Goal: Task Accomplishment & Management: Manage account settings

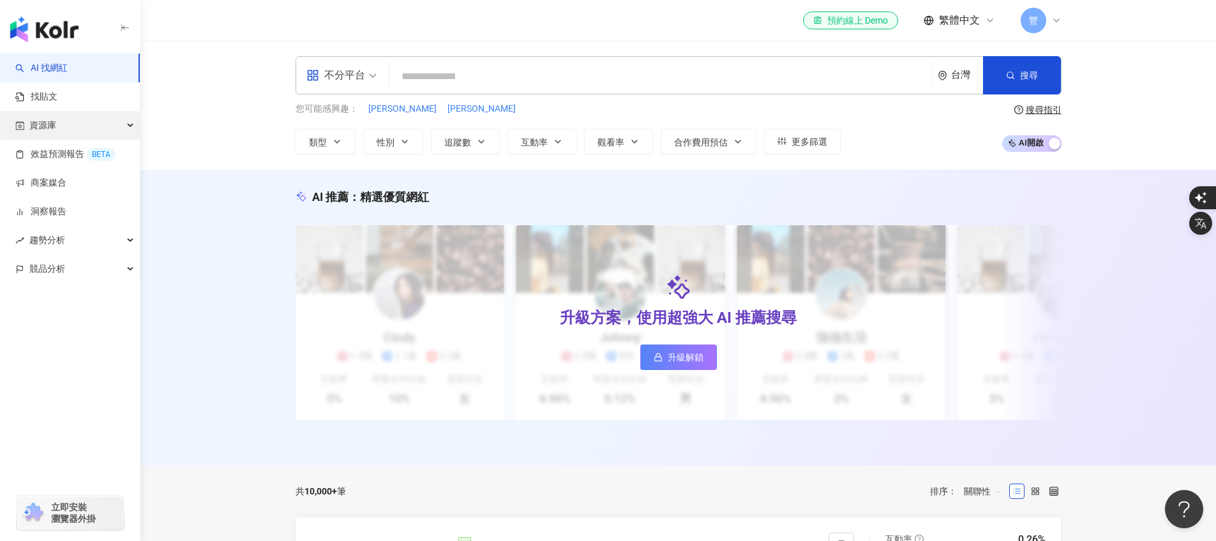
click at [41, 122] on span "資源庫" at bounding box center [42, 125] width 27 height 29
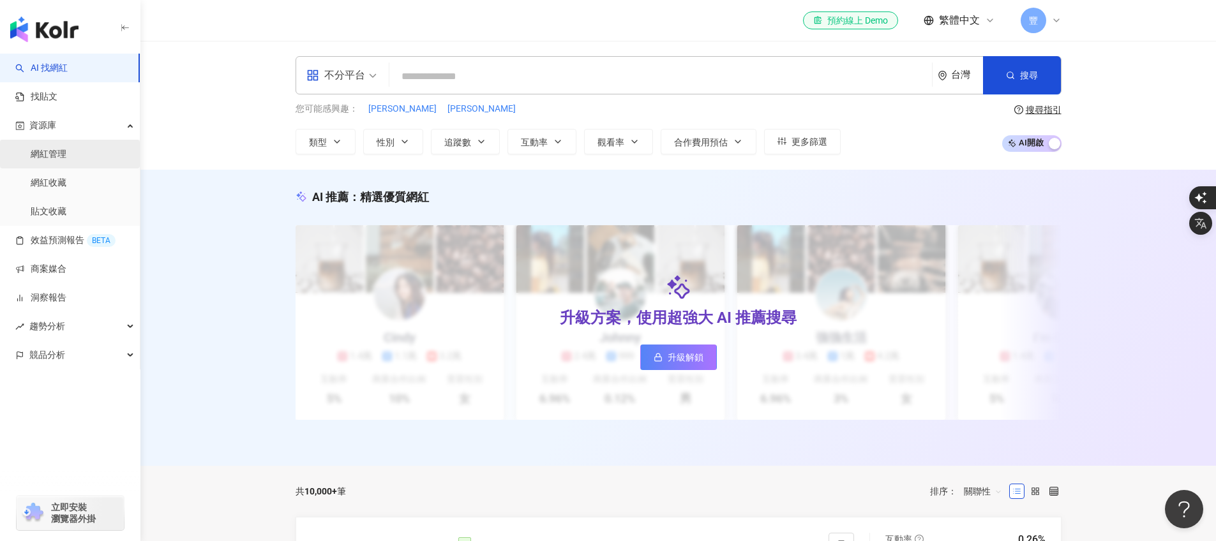
click at [66, 150] on link "網紅管理" at bounding box center [49, 154] width 36 height 13
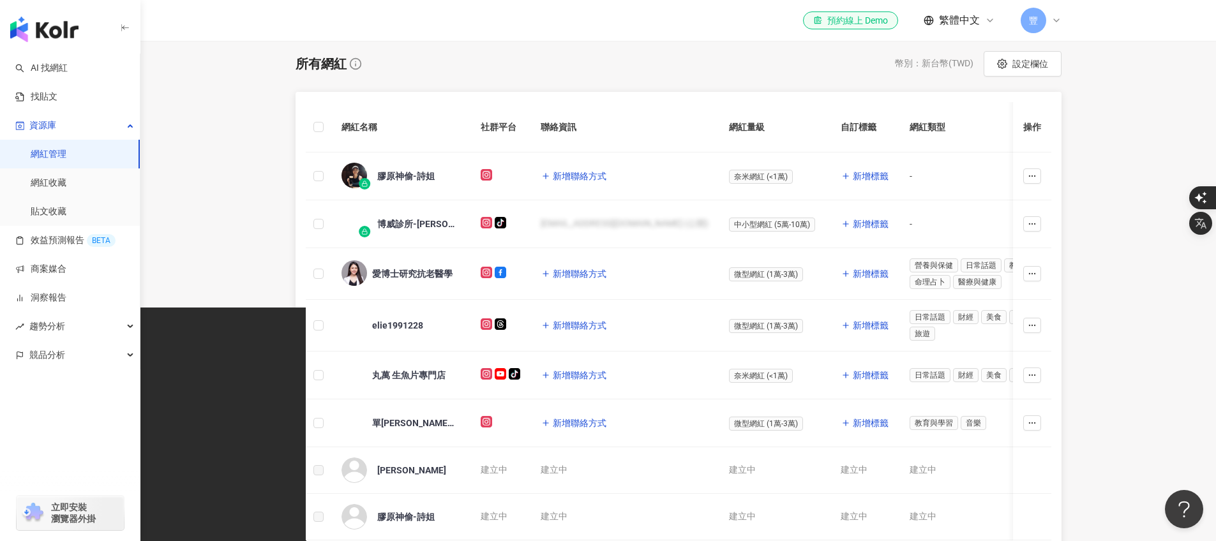
scroll to position [234, 0]
click at [408, 175] on div "膠原神偷-詩姐" at bounding box center [405, 175] width 57 height 13
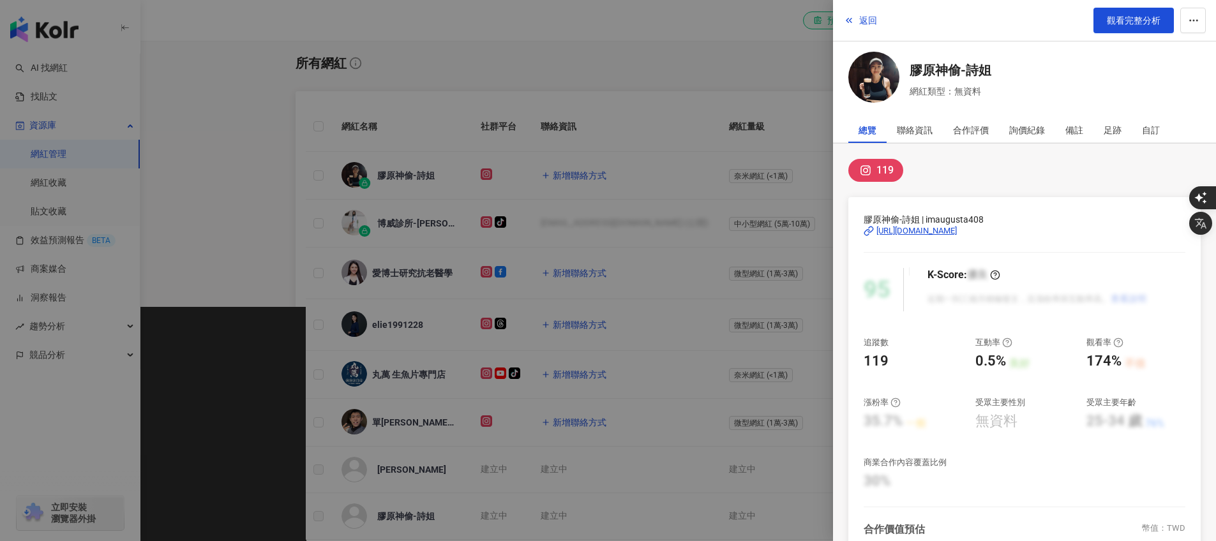
click at [766, 89] on div at bounding box center [608, 270] width 1216 height 541
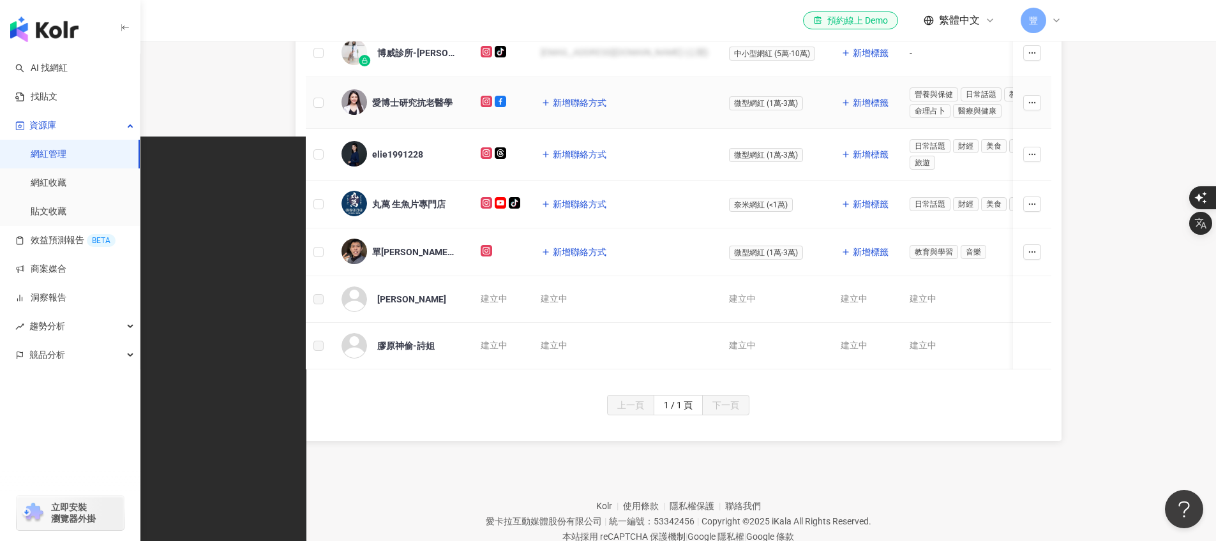
scroll to position [406, 0]
click at [383, 301] on div "阿樂Lok" at bounding box center [411, 298] width 69 height 13
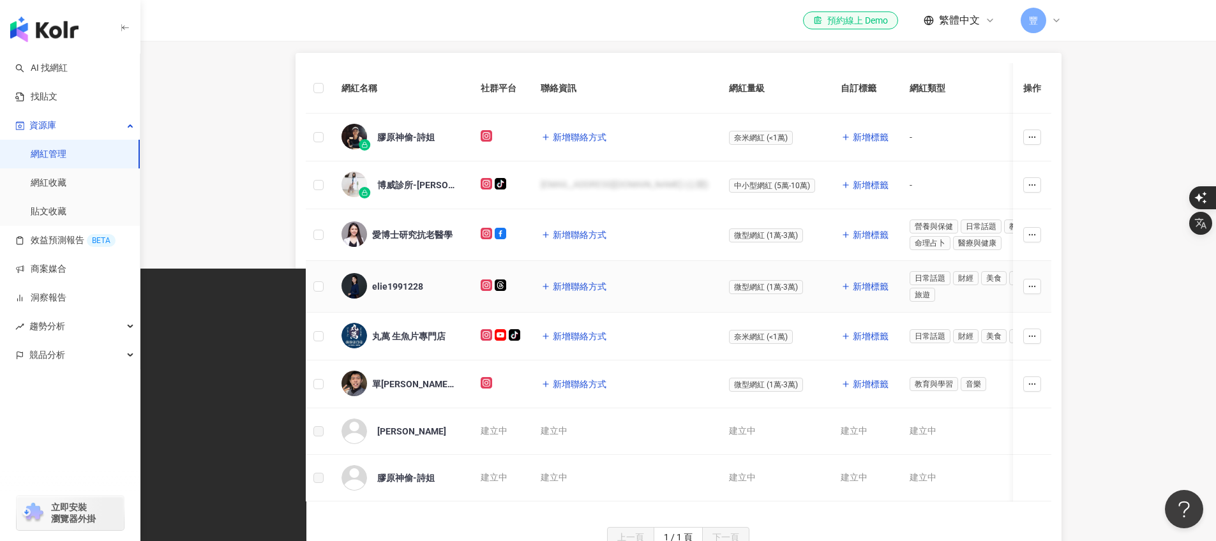
scroll to position [208, 0]
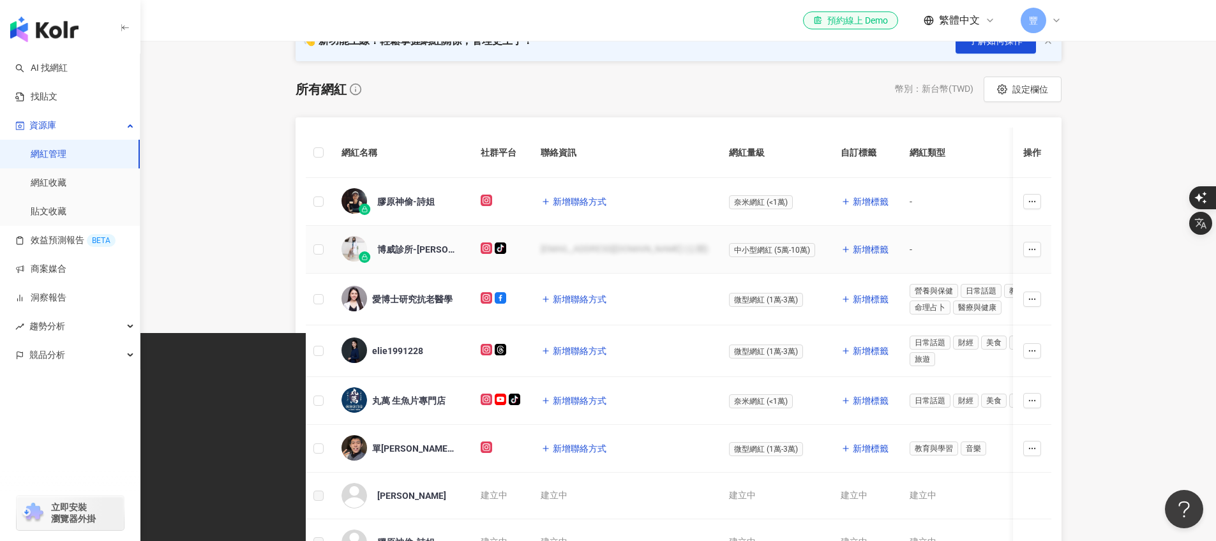
click at [411, 252] on div "博威診所-[PERSON_NAME] （男性性功能專家)" at bounding box center [418, 249] width 83 height 13
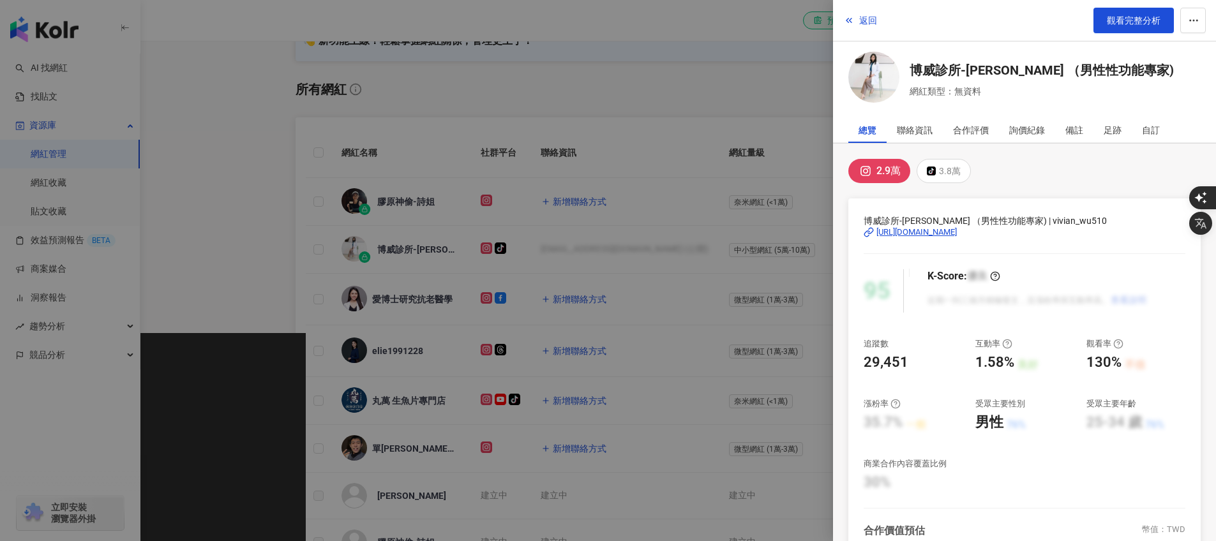
click at [804, 101] on div at bounding box center [608, 270] width 1216 height 541
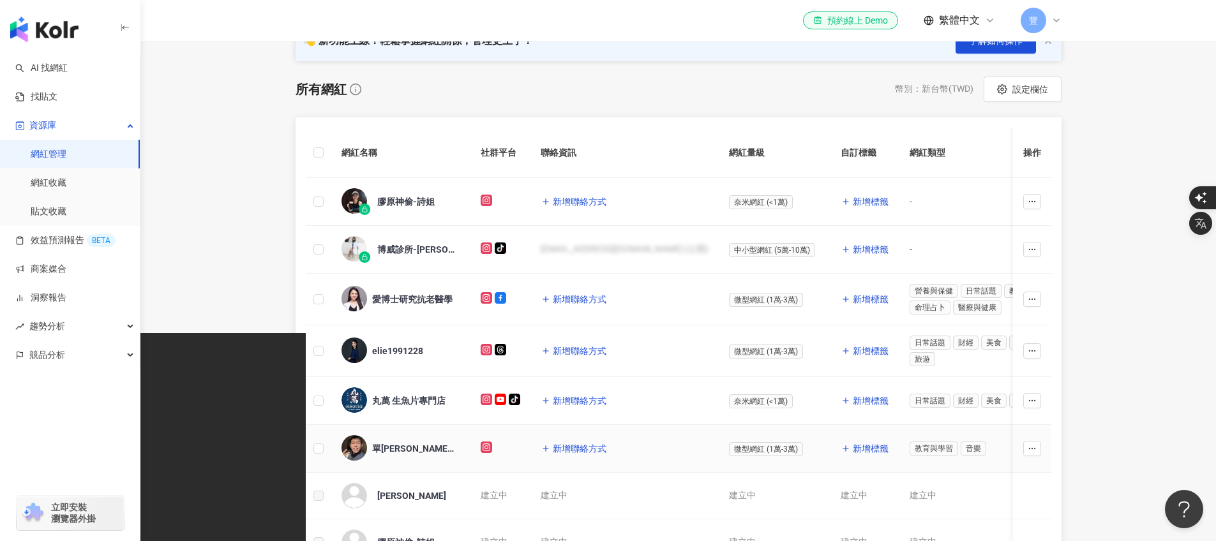
click at [403, 443] on div "單[PERSON_NAME] 最討厭彈吉他的吉他老師" at bounding box center [413, 448] width 83 height 13
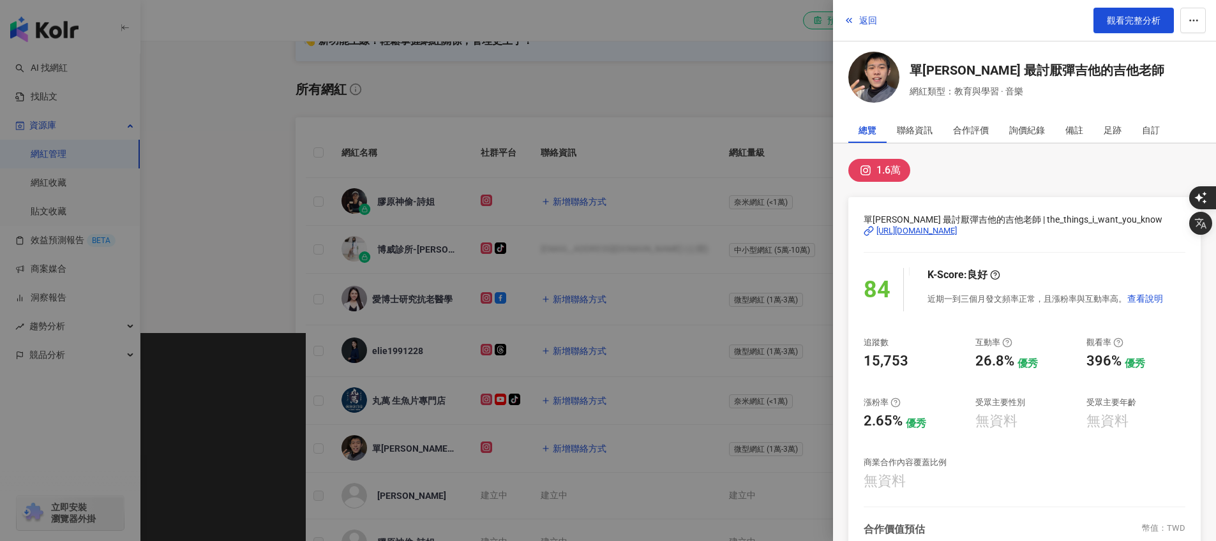
click at [420, 403] on div at bounding box center [608, 270] width 1216 height 541
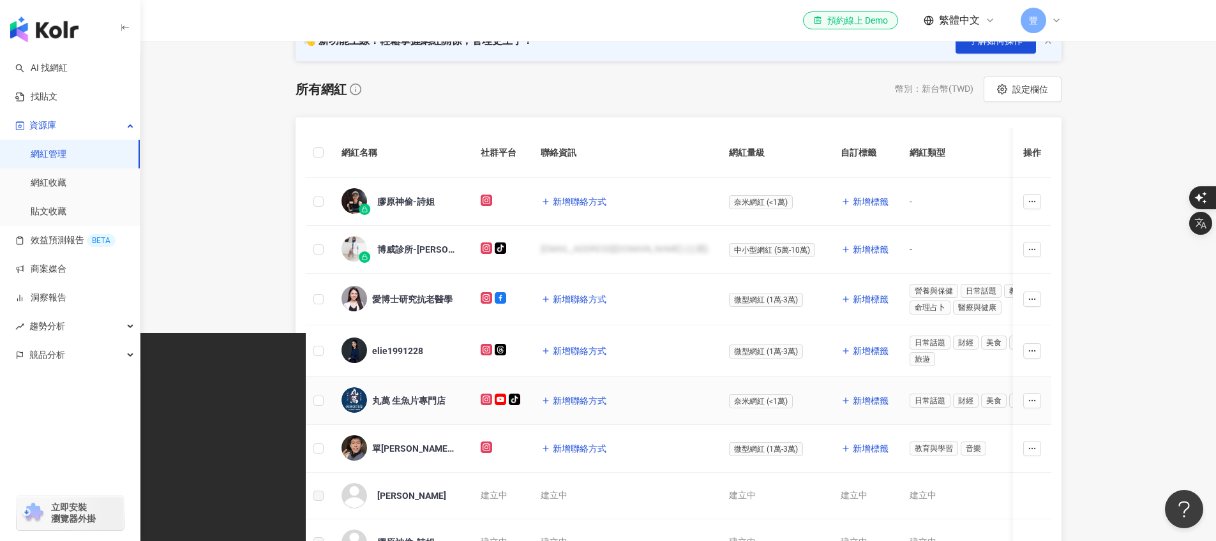
click at [420, 403] on div "丸萬 生魚片專門店" at bounding box center [408, 400] width 73 height 13
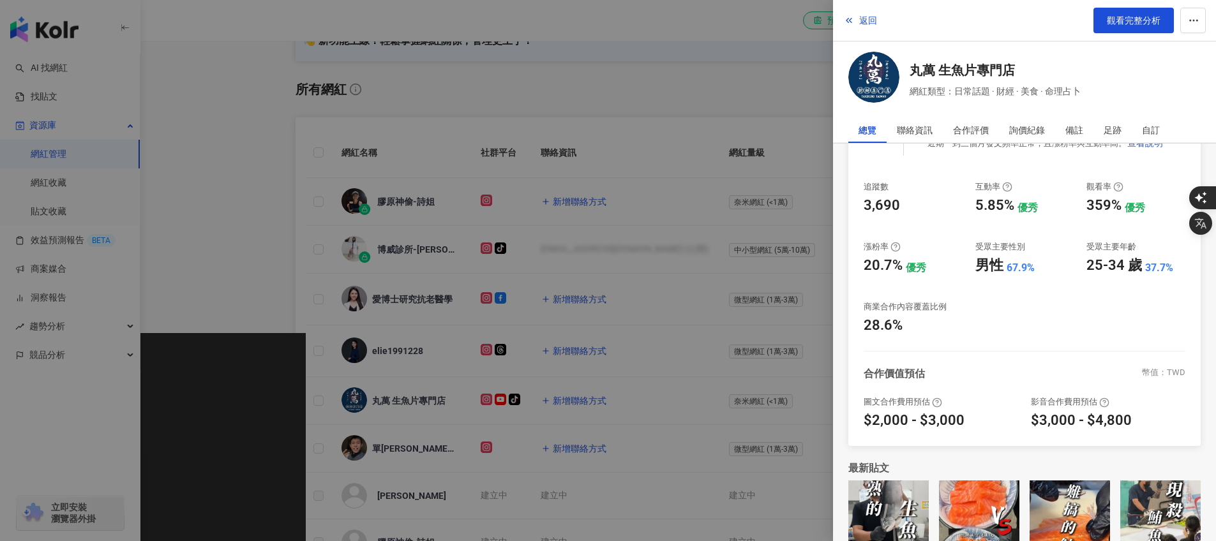
scroll to position [192, 0]
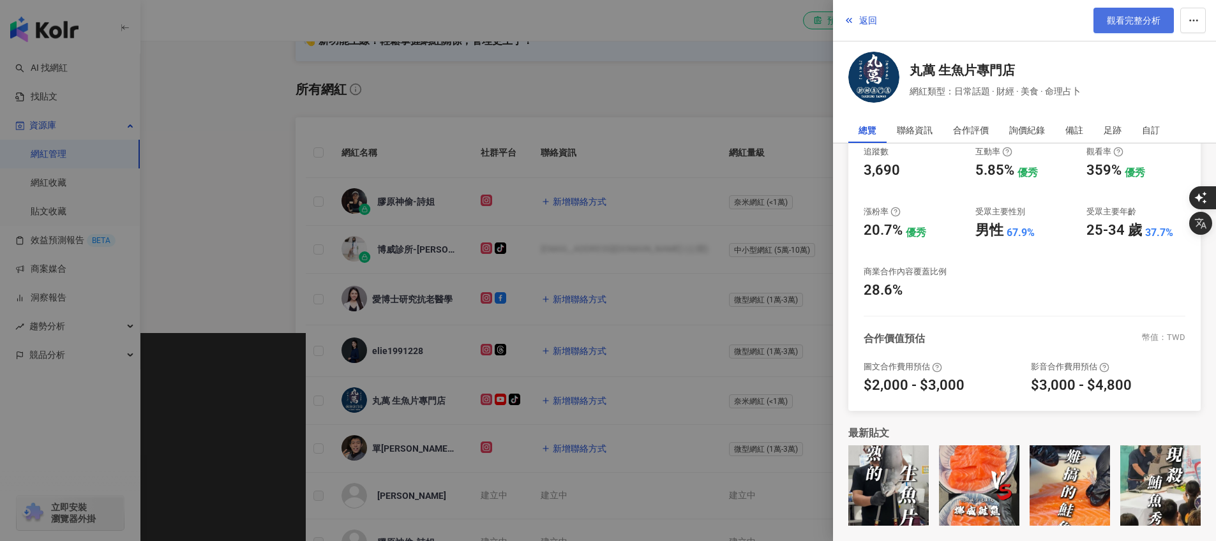
click at [1141, 17] on span "觀看完整分析" at bounding box center [1133, 20] width 54 height 10
click at [630, 73] on div at bounding box center [608, 270] width 1216 height 541
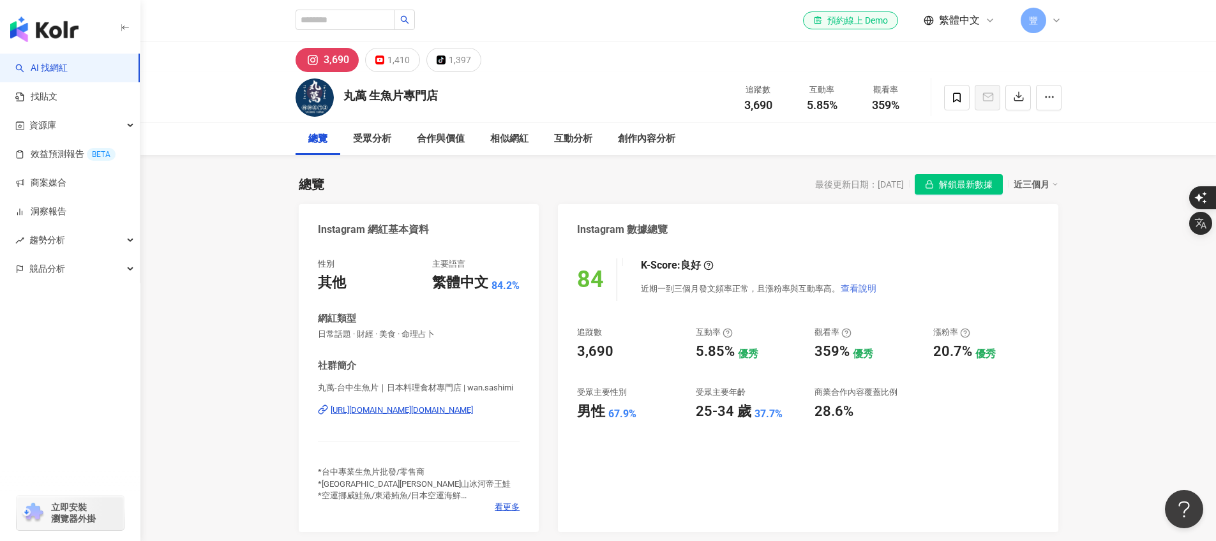
click at [868, 293] on span "查看說明" at bounding box center [858, 288] width 36 height 10
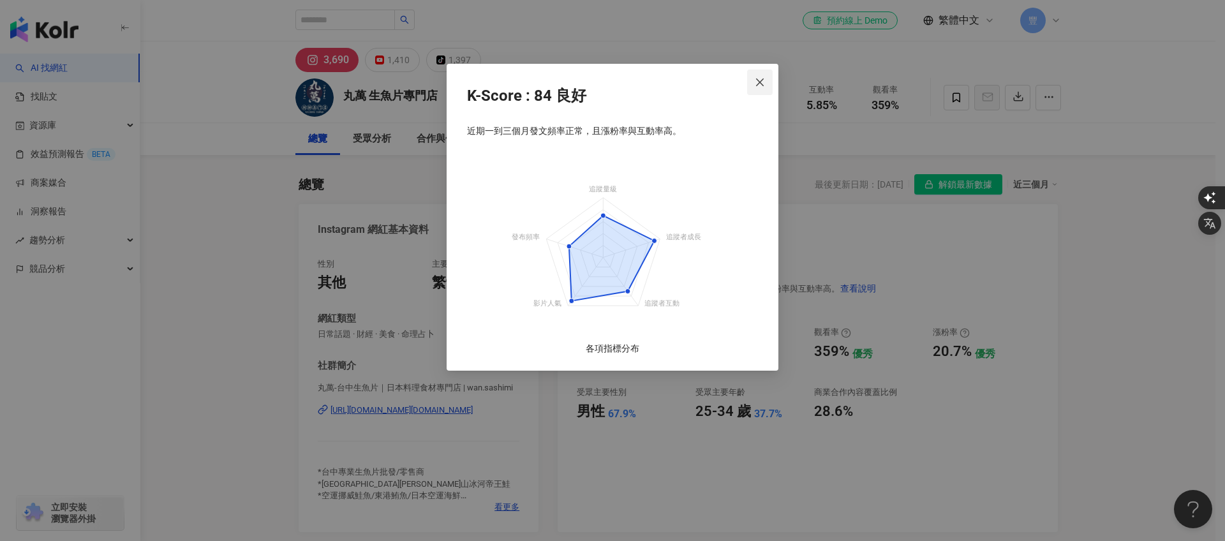
click at [754, 85] on span "Close" at bounding box center [760, 82] width 26 height 10
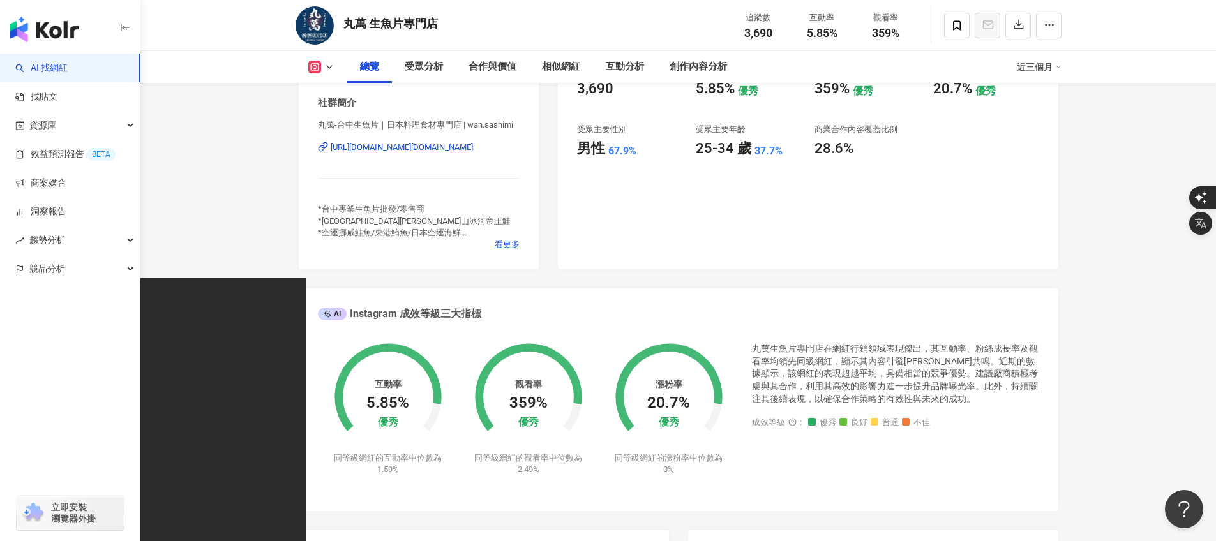
scroll to position [234, 0]
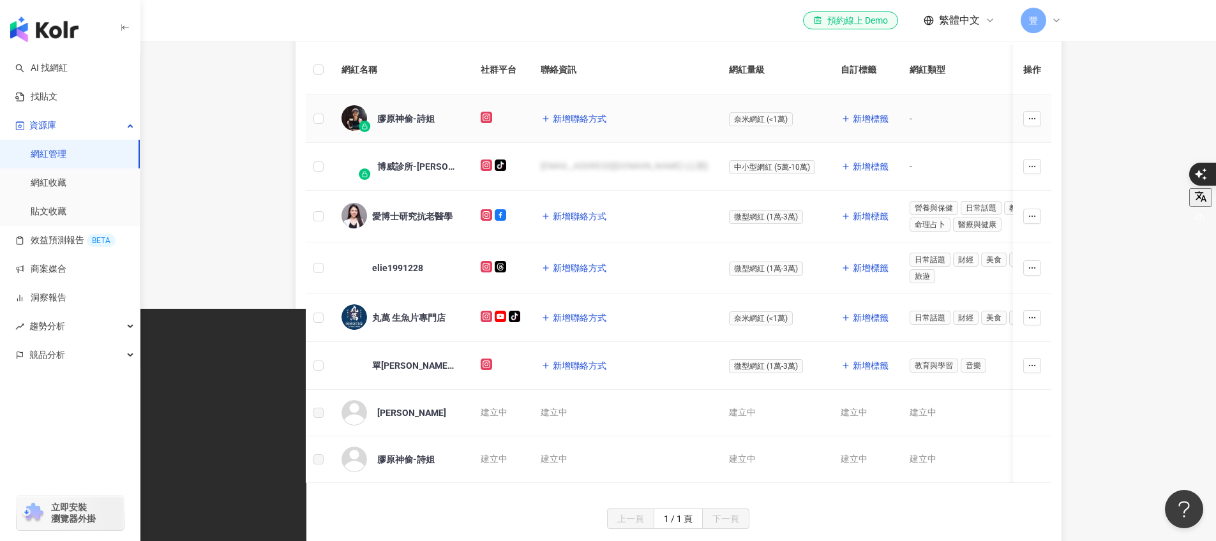
scroll to position [290, 0]
click at [1039, 115] on button "button" at bounding box center [1032, 119] width 18 height 15
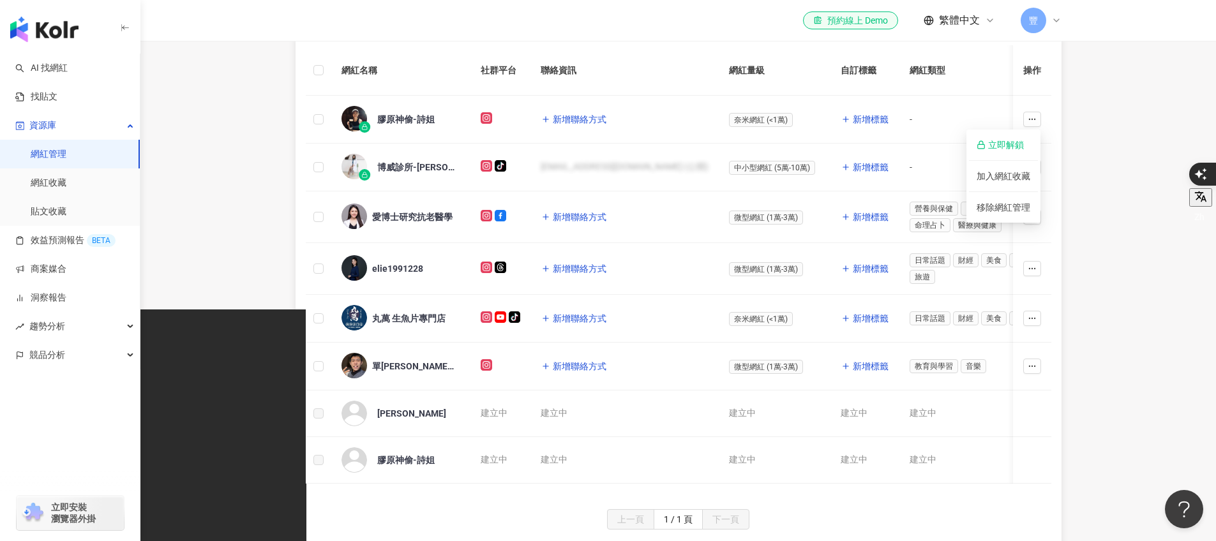
click at [942, 57] on th "網紅類型" at bounding box center [989, 70] width 180 height 50
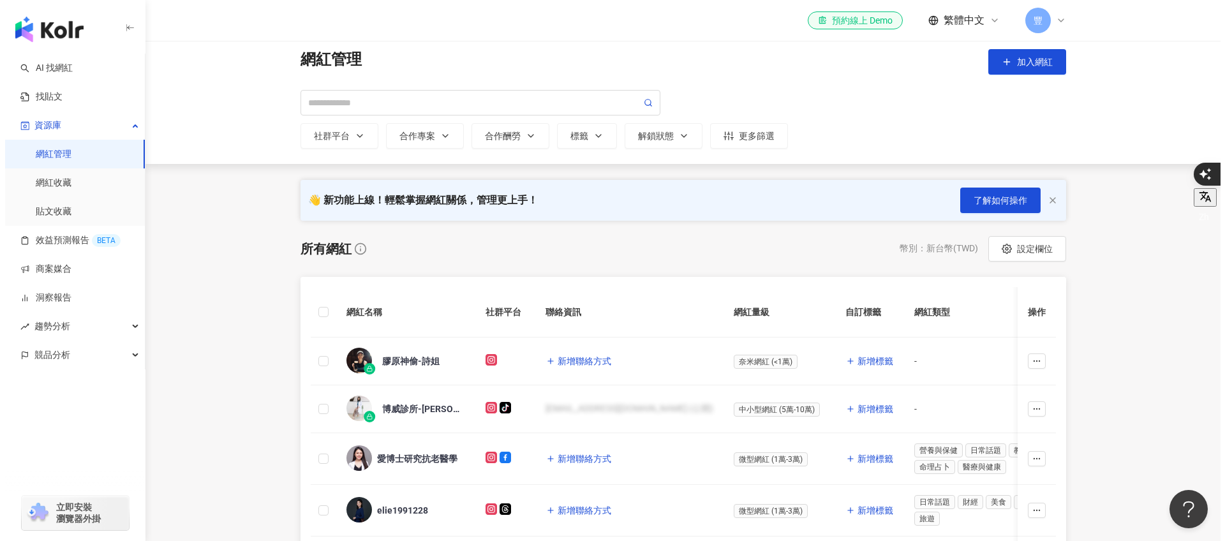
scroll to position [0, 0]
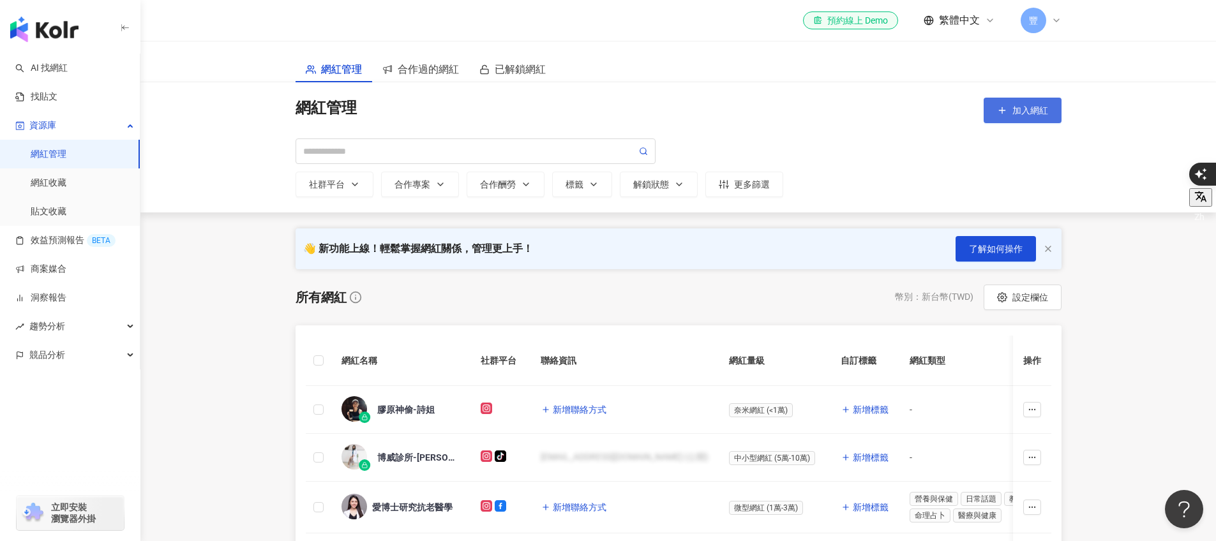
click at [1056, 117] on button "加入網紅" at bounding box center [1022, 111] width 78 height 26
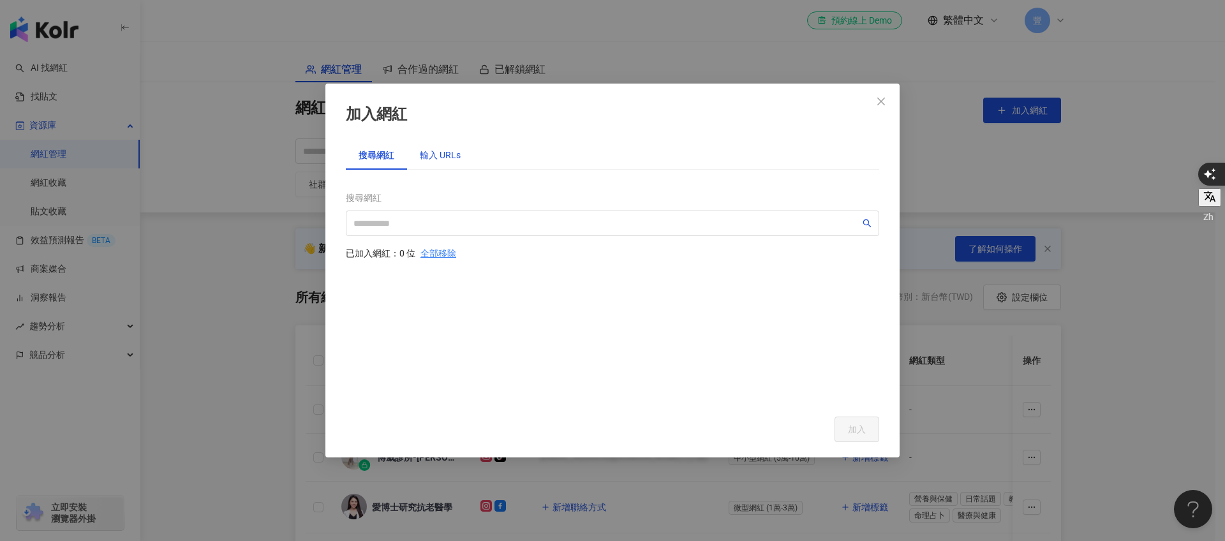
click at [450, 160] on div "輸入 URLs" at bounding box center [440, 155] width 41 height 14
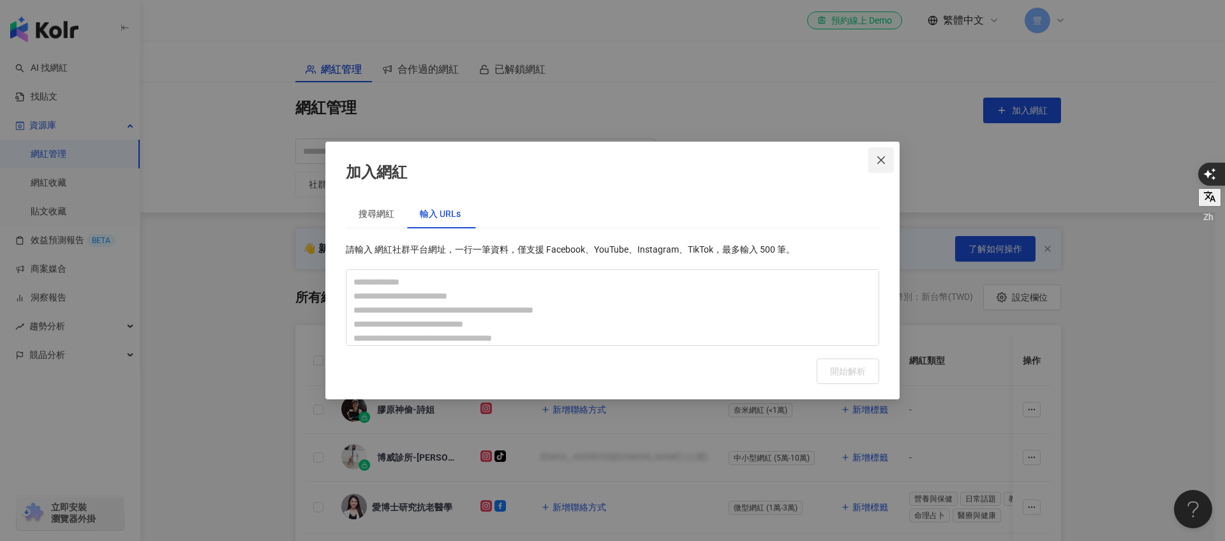
click at [881, 160] on icon "close" at bounding box center [881, 160] width 8 height 8
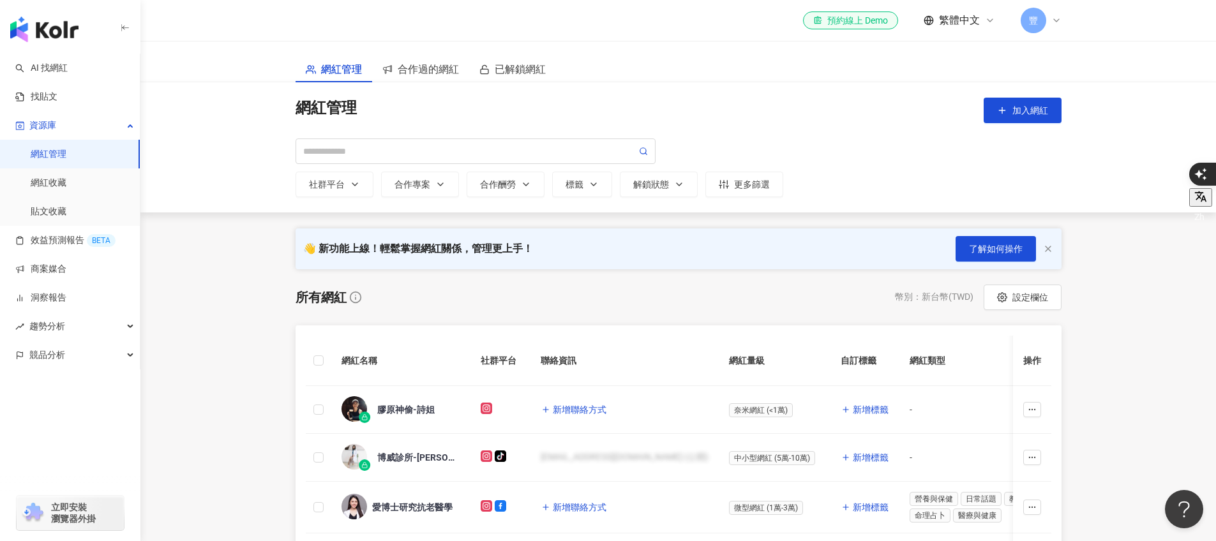
click at [1017, 302] on span "設定欄位" at bounding box center [1030, 297] width 36 height 10
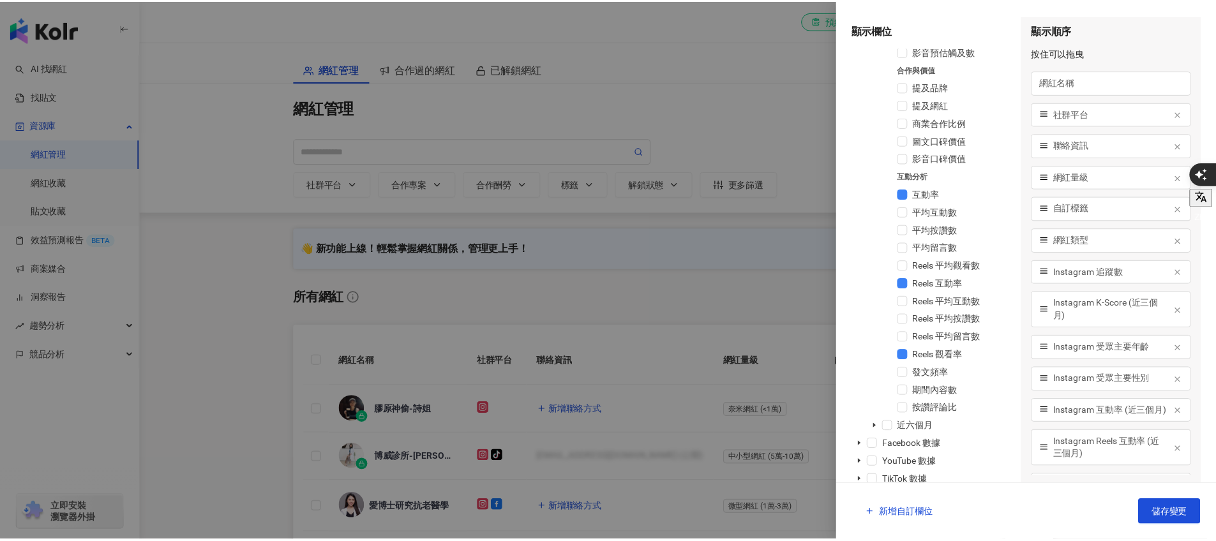
scroll to position [688, 0]
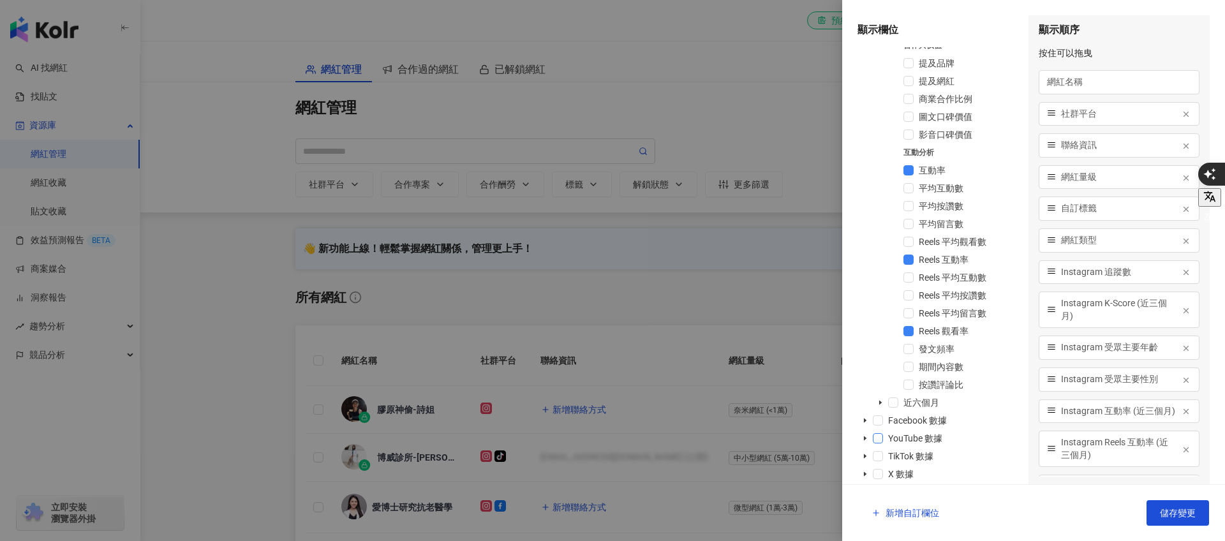
click at [875, 442] on span at bounding box center [878, 438] width 10 height 10
click at [1203, 506] on button "儲存變更" at bounding box center [1178, 513] width 63 height 26
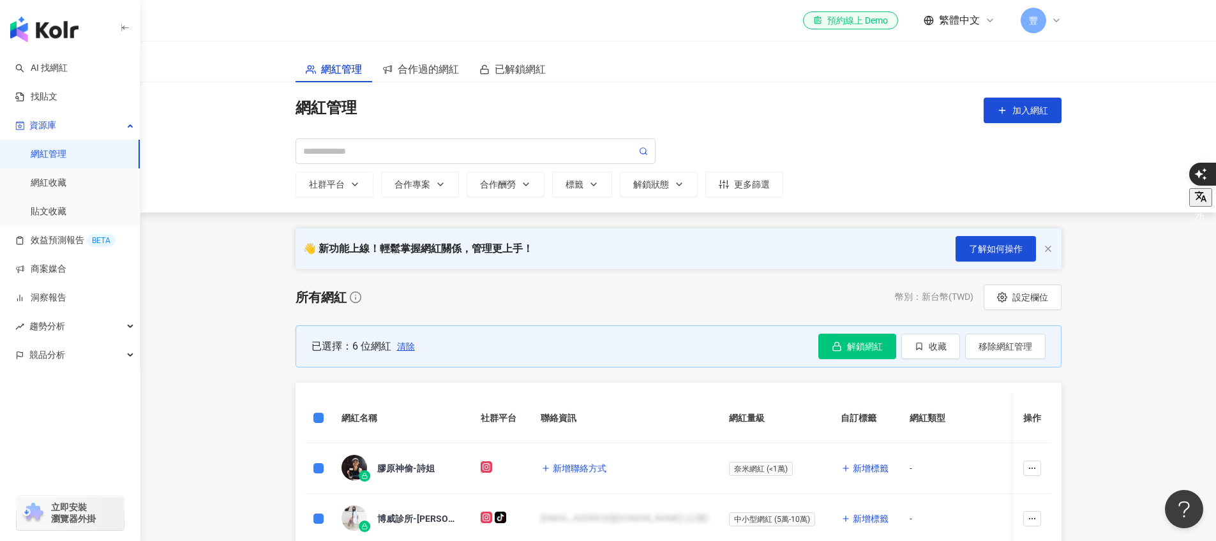
click at [1115, 312] on main "網紅管理 合作過的網紅 已解鎖網紅 網紅管理 加入網紅 社群平台 合作專案 合作酬勞 標籤 解鎖狀態 更多篩選 👋 新功能上線！輕鬆掌握網紅關係，管理更上手！…" at bounding box center [677, 486] width 1075 height 891
click at [1043, 247] on icon "button" at bounding box center [1048, 249] width 10 height 10
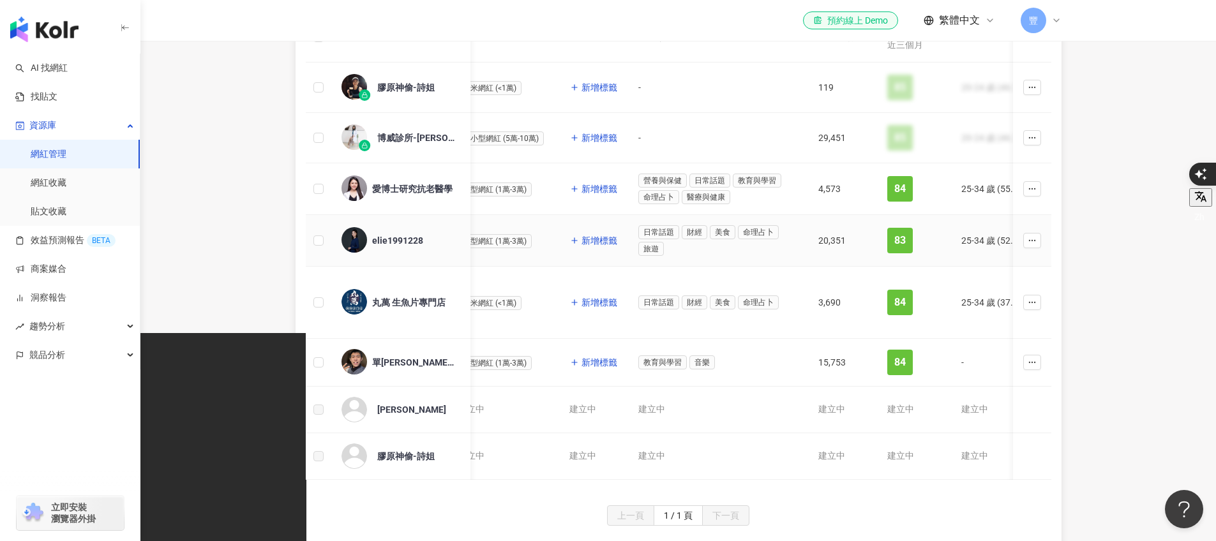
scroll to position [0, 0]
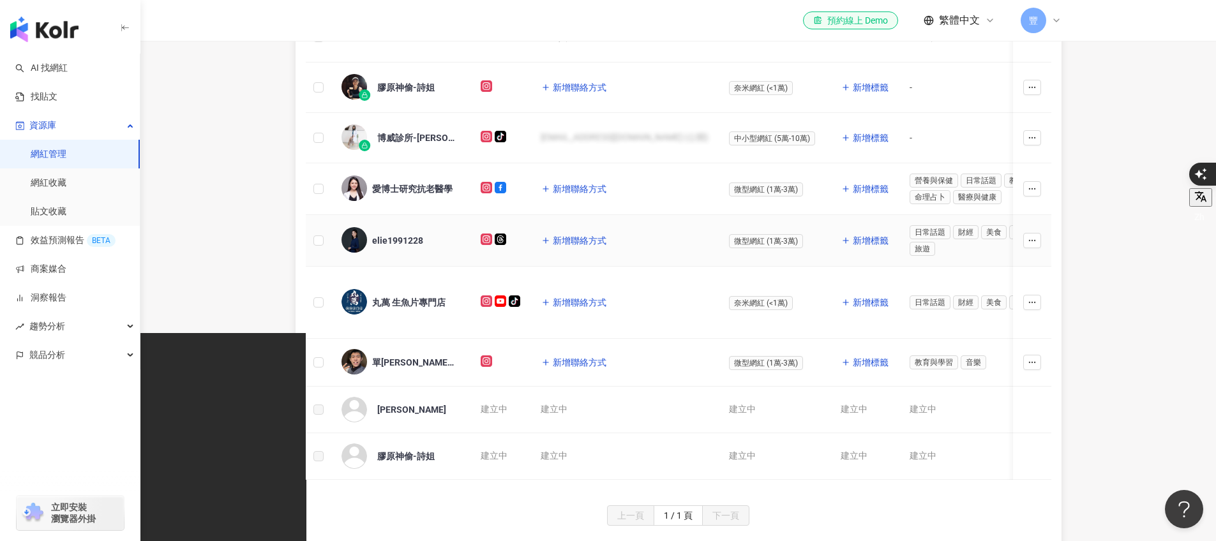
click at [387, 240] on div "elie1991228" at bounding box center [397, 240] width 51 height 13
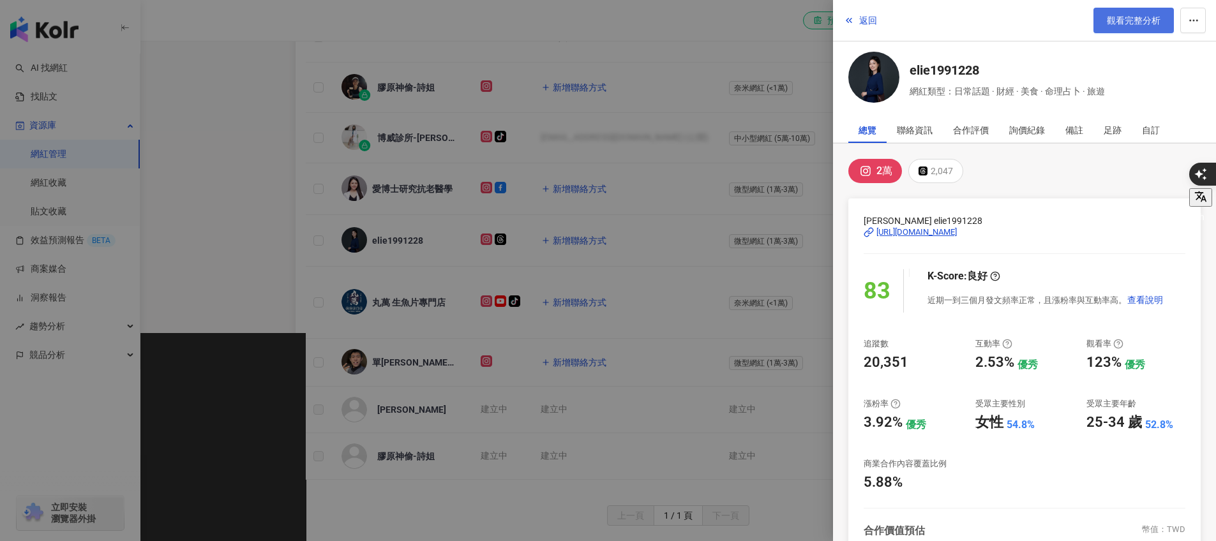
click at [1140, 23] on span "觀看完整分析" at bounding box center [1133, 20] width 54 height 10
click at [699, 35] on div at bounding box center [608, 270] width 1216 height 541
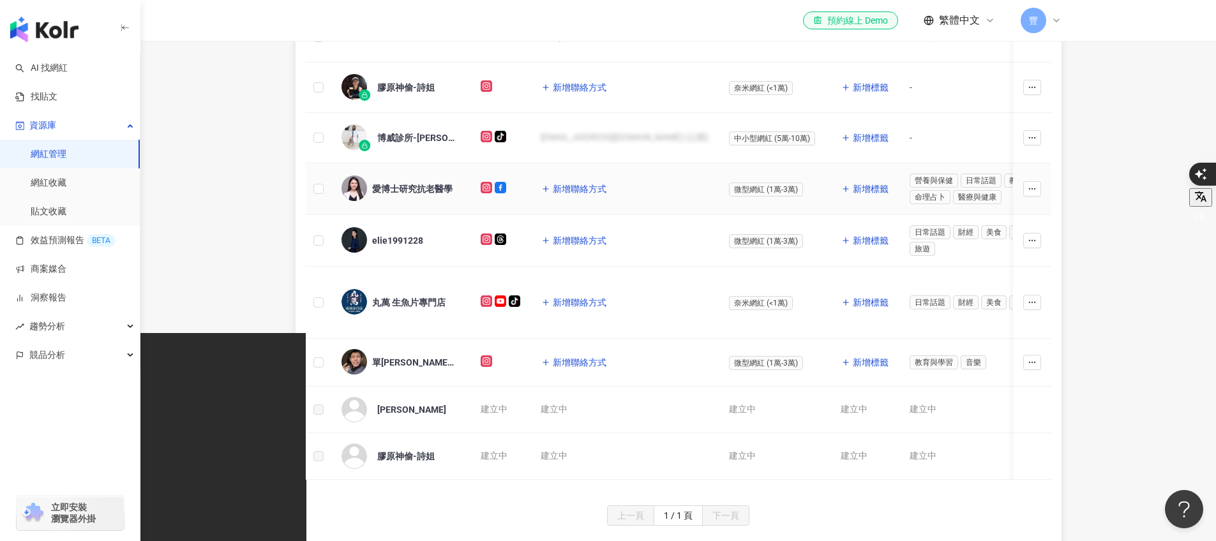
click at [416, 186] on div "愛博士研究抗老醫學" at bounding box center [412, 188] width 80 height 13
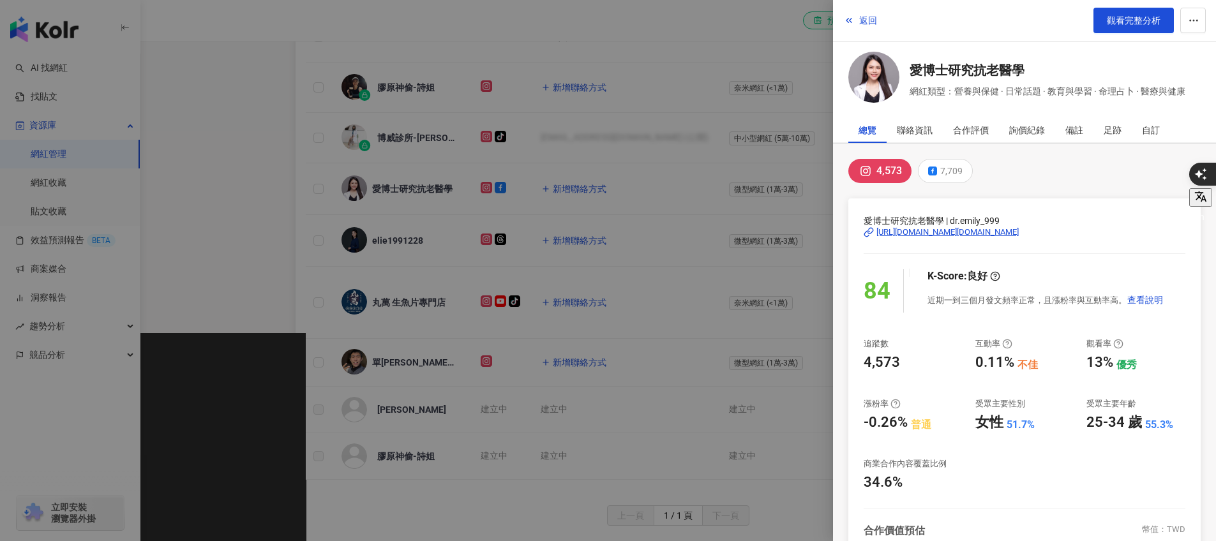
click at [702, 30] on div at bounding box center [608, 270] width 1216 height 541
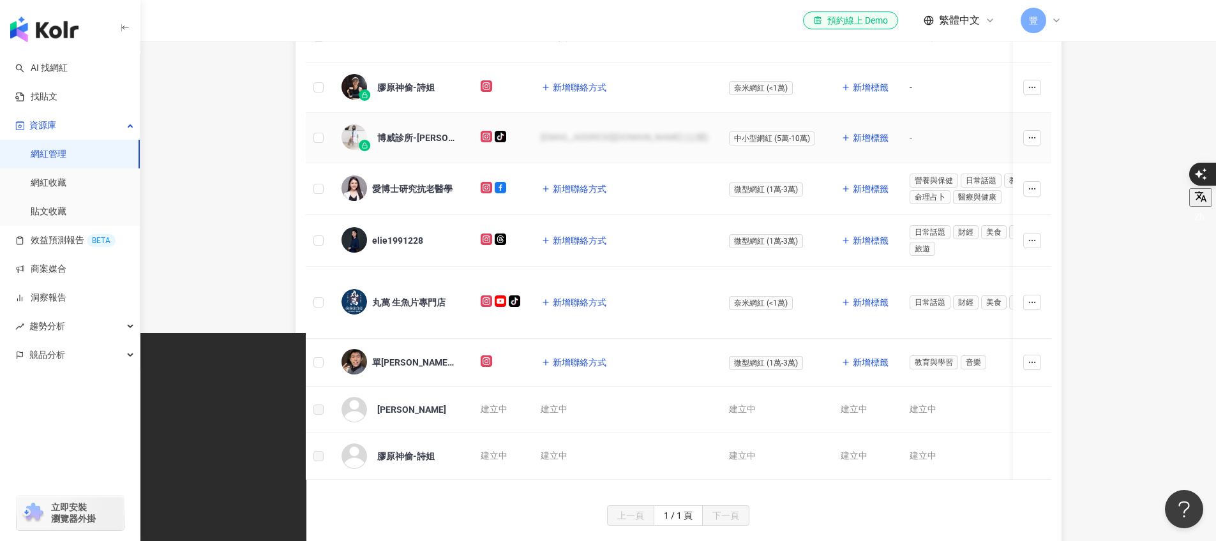
click at [412, 137] on div "博威診所-[PERSON_NAME] （男性性功能專家)" at bounding box center [418, 137] width 83 height 13
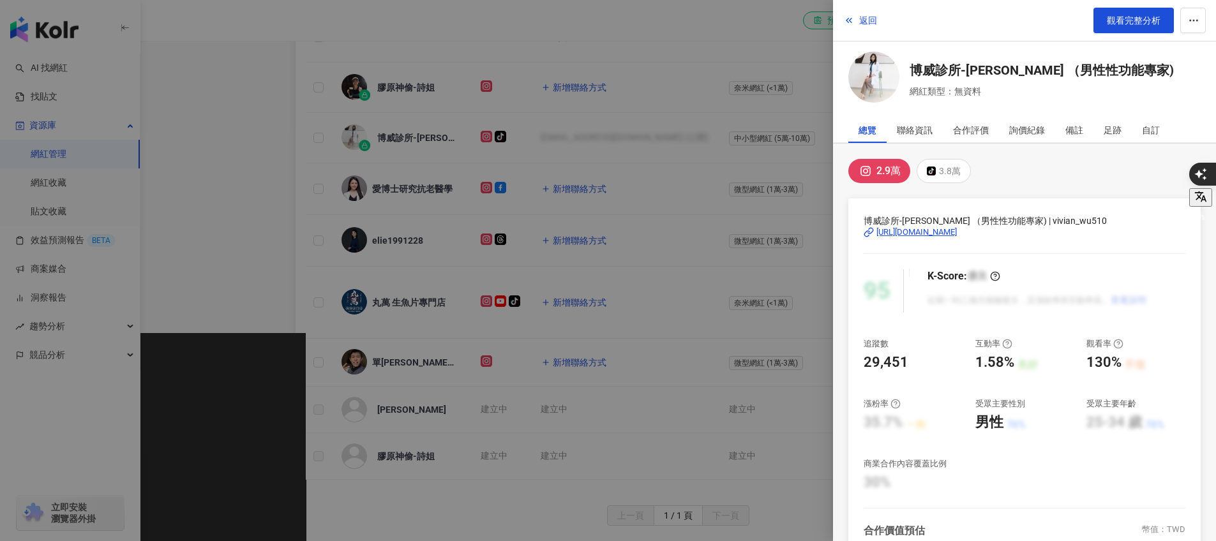
click at [411, 89] on div at bounding box center [608, 270] width 1216 height 541
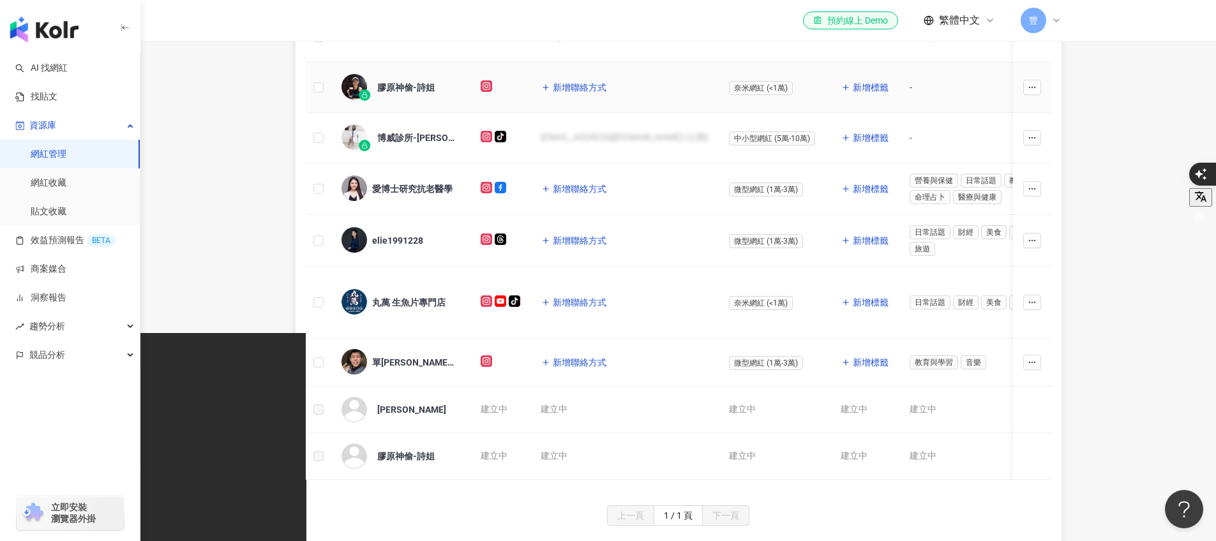
click at [411, 89] on div "膠原神偷-詩姐" at bounding box center [405, 87] width 57 height 13
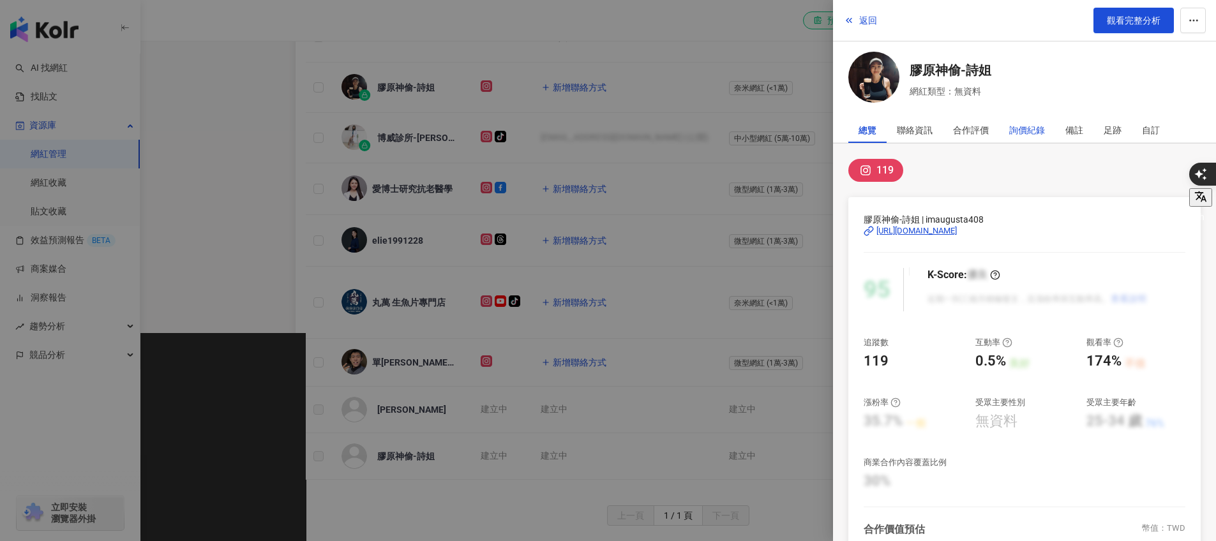
click at [1011, 135] on div "詢價紀錄" at bounding box center [1027, 130] width 36 height 26
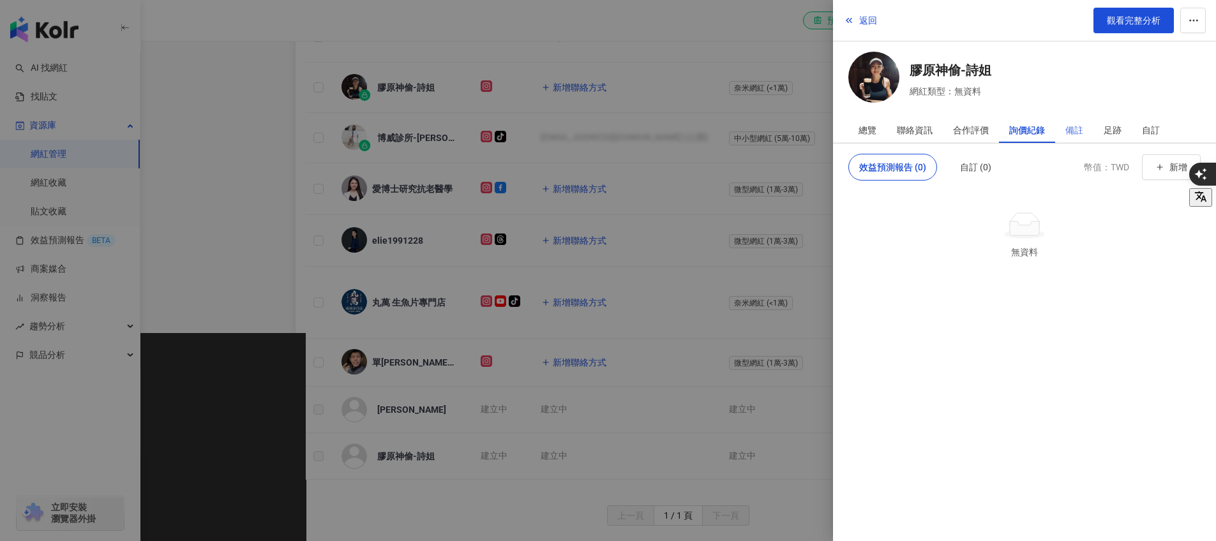
click at [1060, 129] on div "備註" at bounding box center [1074, 130] width 38 height 26
click at [1110, 126] on div "足跡" at bounding box center [1112, 130] width 18 height 26
click at [1150, 126] on div "自訂" at bounding box center [1151, 130] width 18 height 26
click at [921, 120] on div "聯絡資訊" at bounding box center [914, 130] width 36 height 26
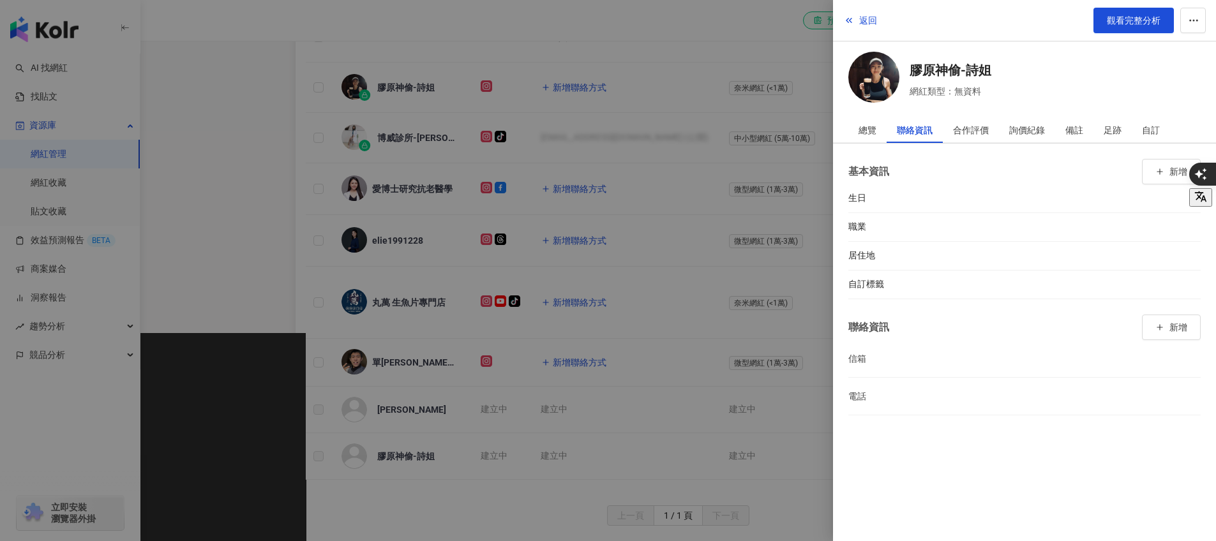
click at [657, 5] on div at bounding box center [608, 270] width 1216 height 541
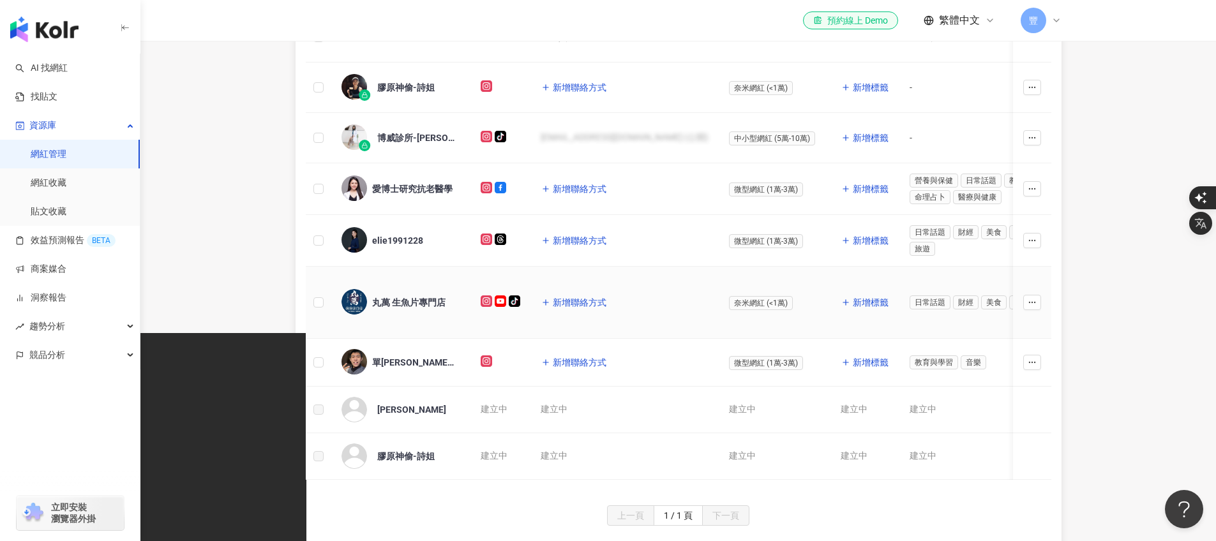
click at [411, 299] on div "丸萬 生魚片專門店" at bounding box center [408, 302] width 73 height 13
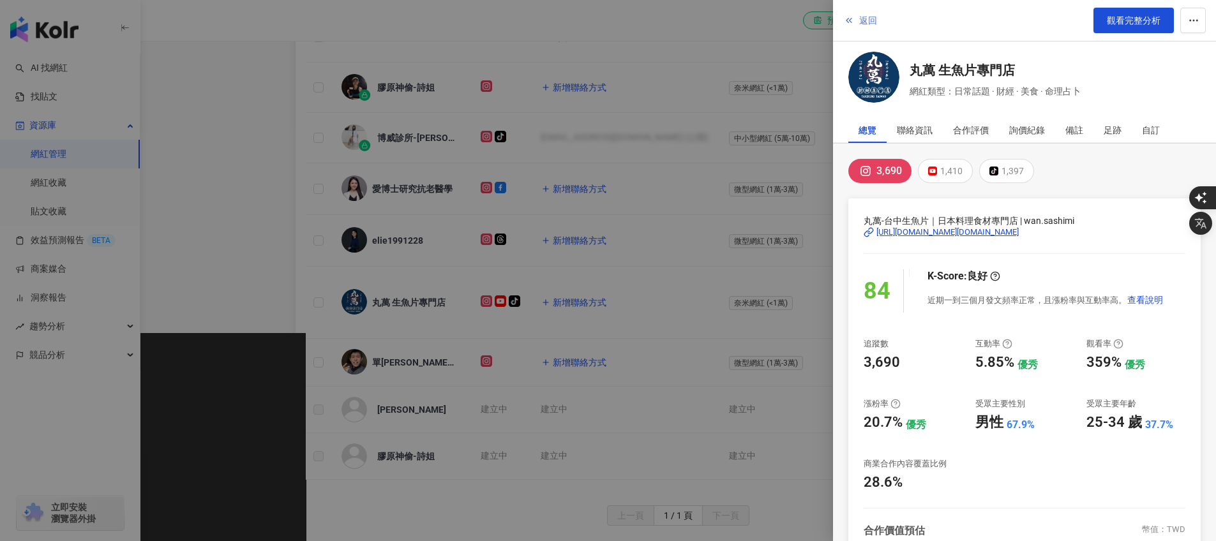
click at [854, 20] on button "返回" at bounding box center [860, 21] width 34 height 26
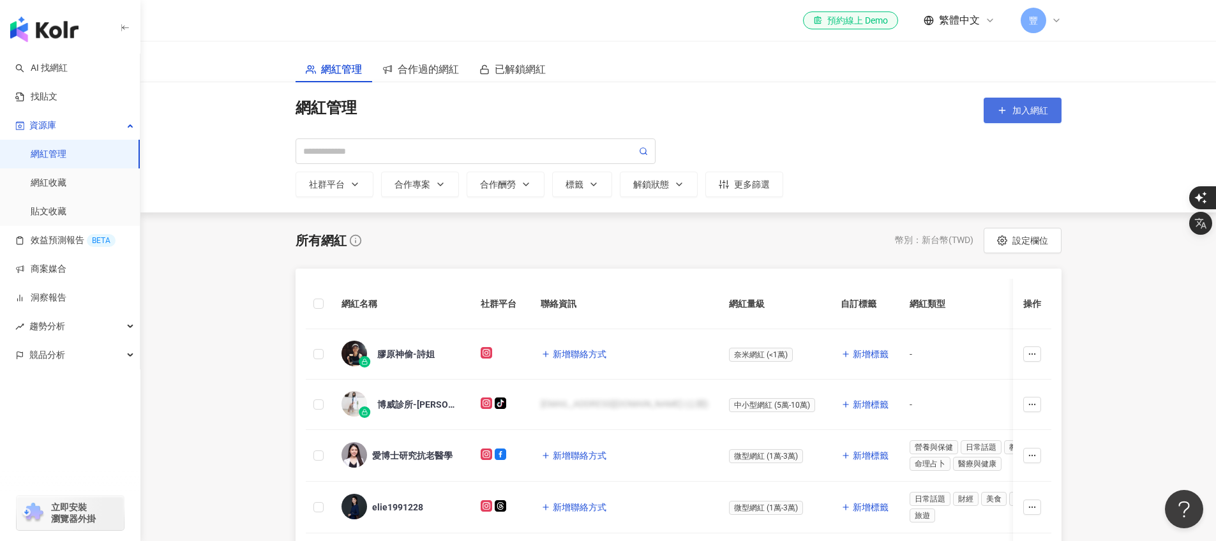
click at [1014, 110] on span "加入網紅" at bounding box center [1030, 110] width 36 height 10
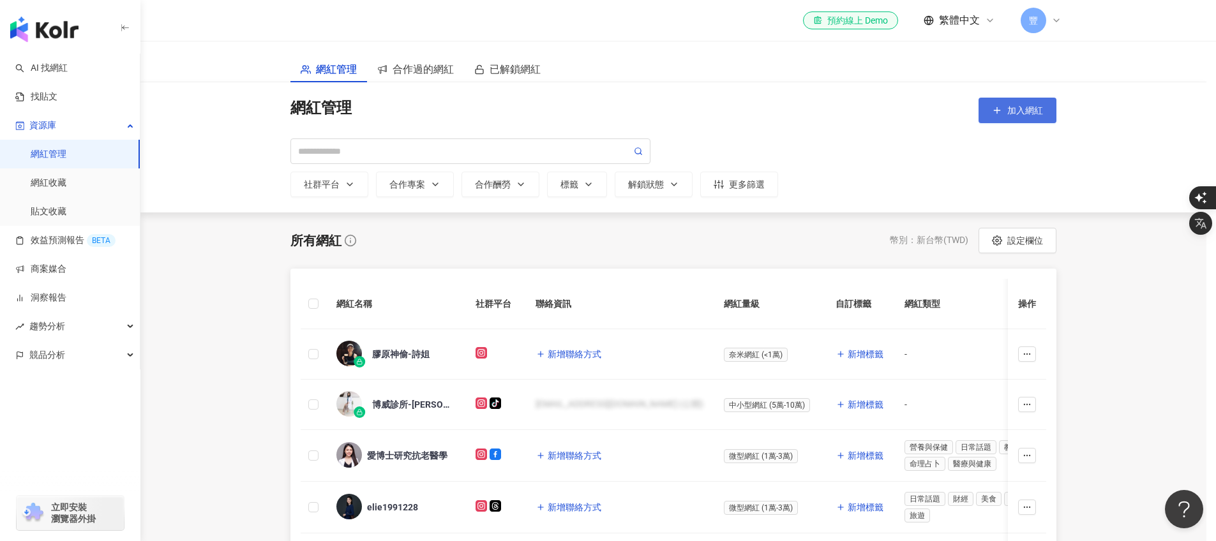
scroll to position [1, 0]
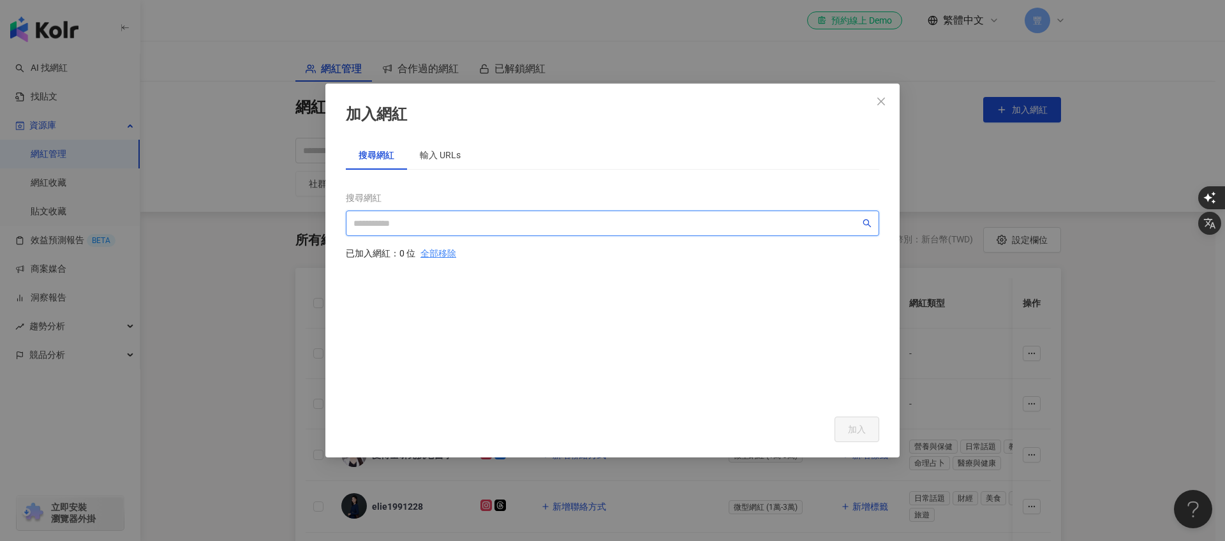
click at [375, 226] on input "search" at bounding box center [606, 223] width 507 height 14
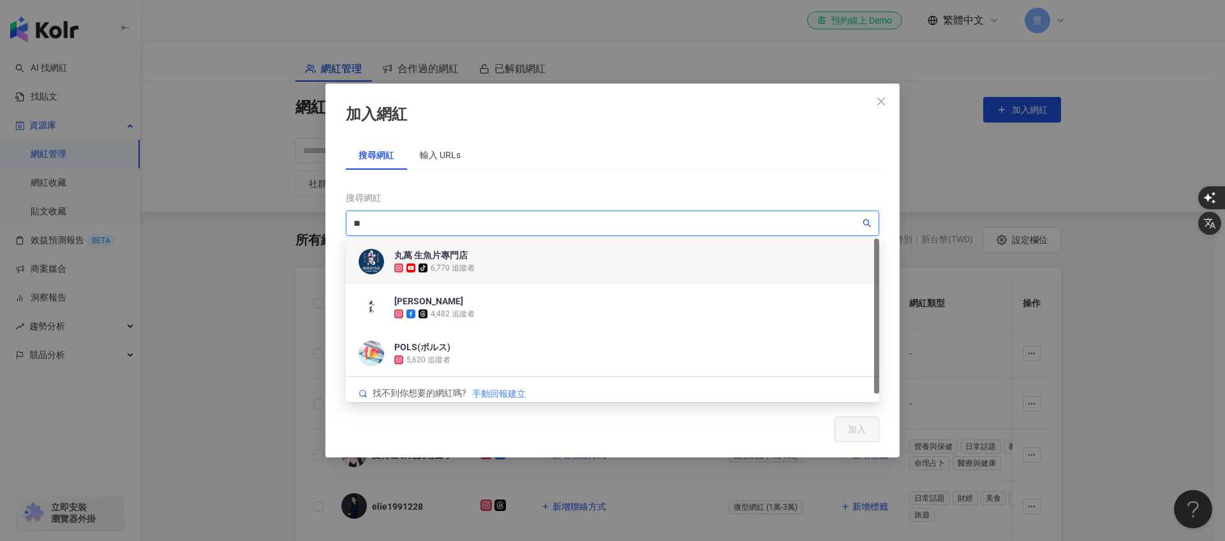
click at [465, 260] on div "丸萬 生魚片專門店" at bounding box center [434, 255] width 80 height 13
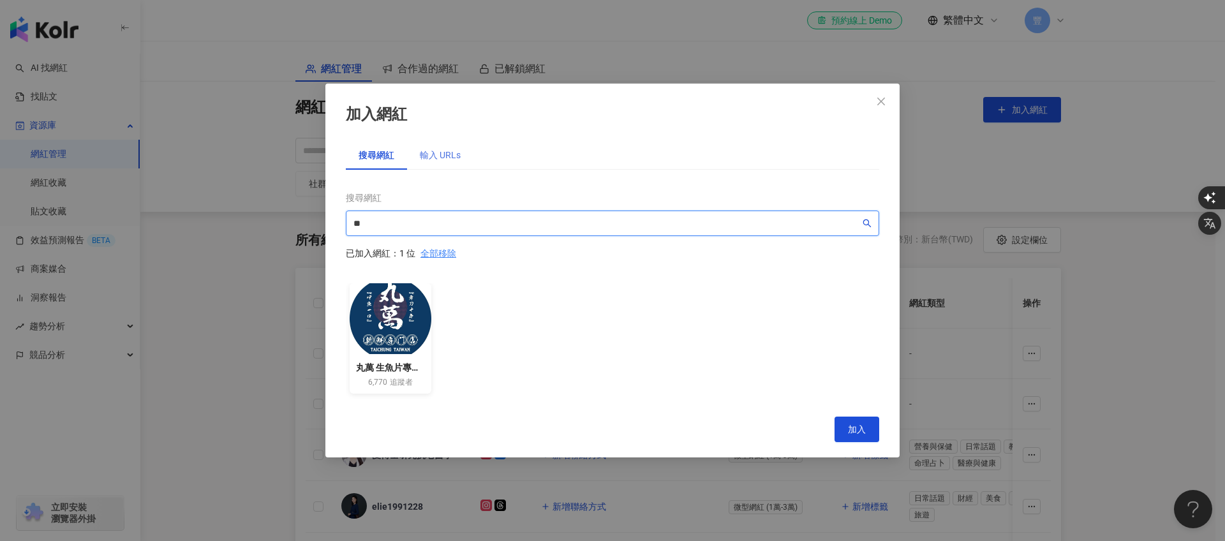
type input "**"
click at [438, 157] on div "輸入 URLs" at bounding box center [440, 155] width 41 height 14
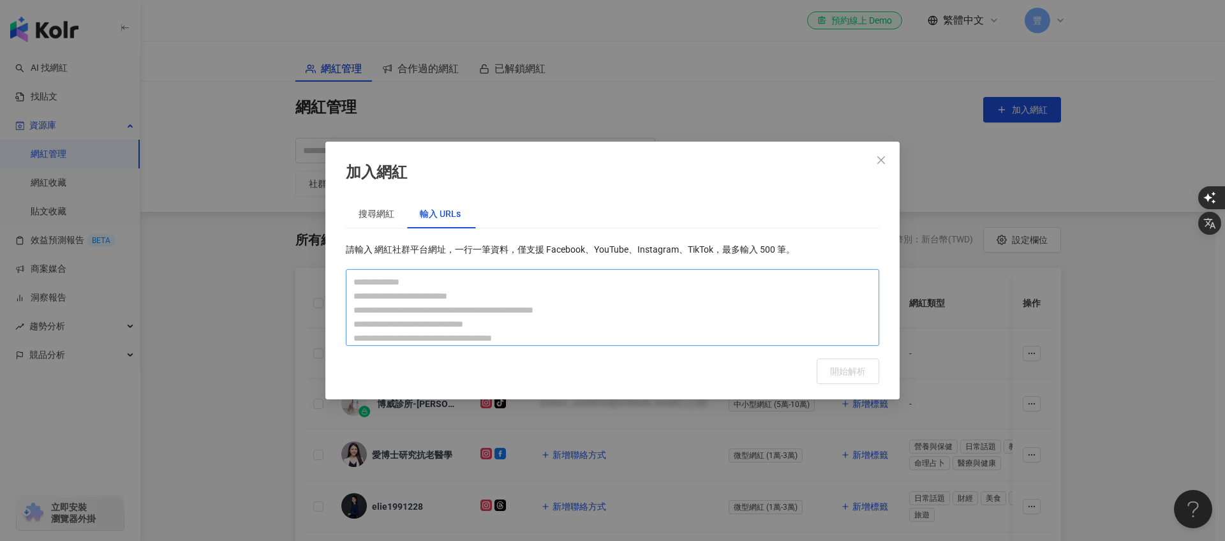
click at [484, 288] on textarea at bounding box center [612, 307] width 533 height 77
paste textarea "**********"
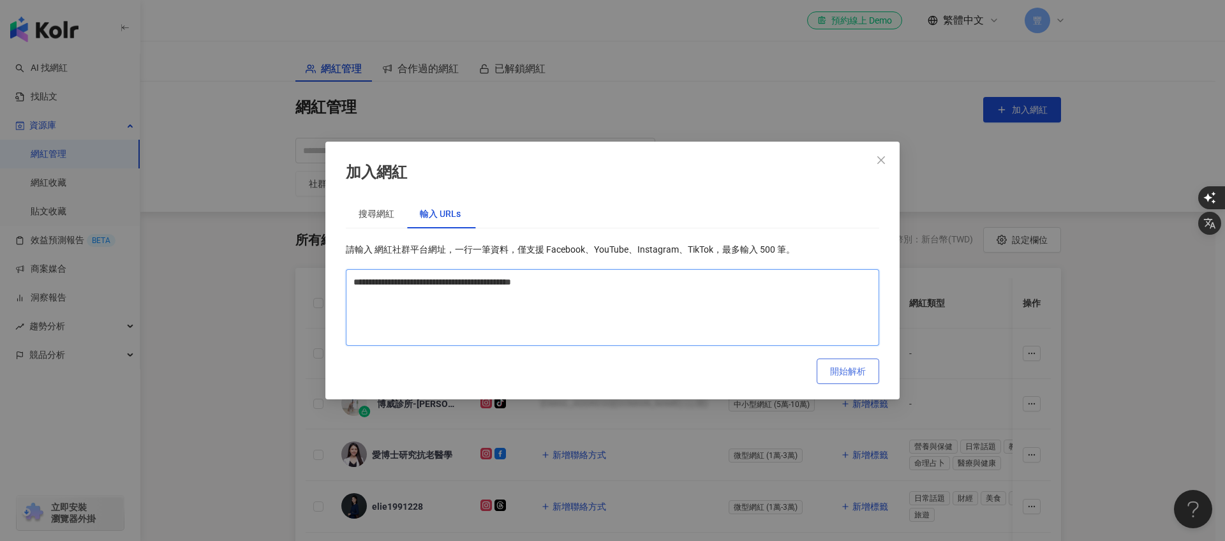
type textarea "**********"
click at [837, 371] on span "開始解析" at bounding box center [848, 371] width 36 height 10
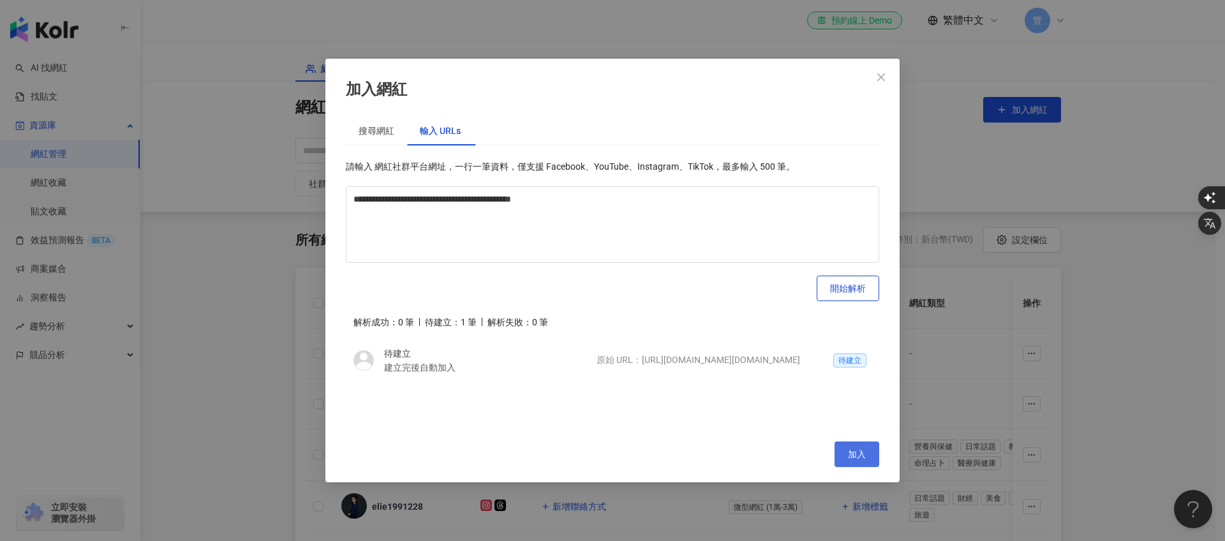
click at [864, 461] on button "加入" at bounding box center [857, 455] width 45 height 26
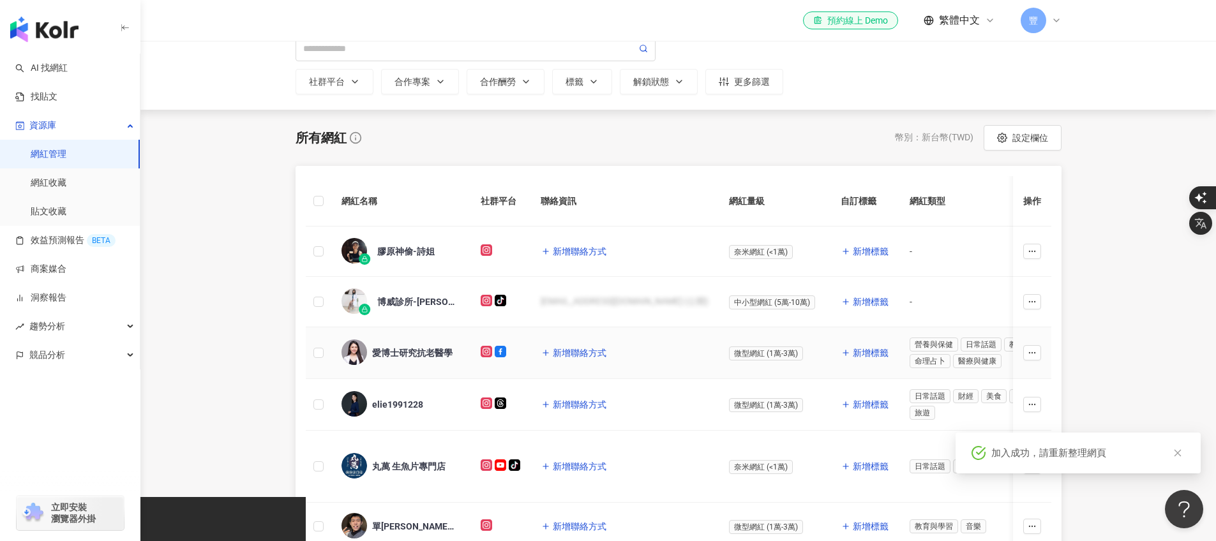
scroll to position [110, 0]
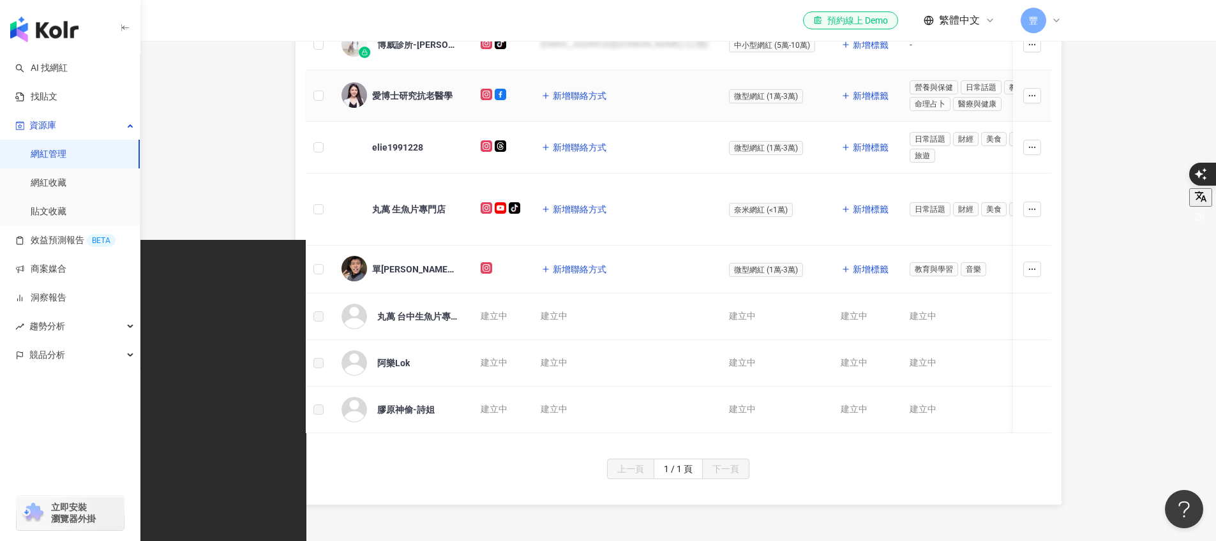
scroll to position [365, 0]
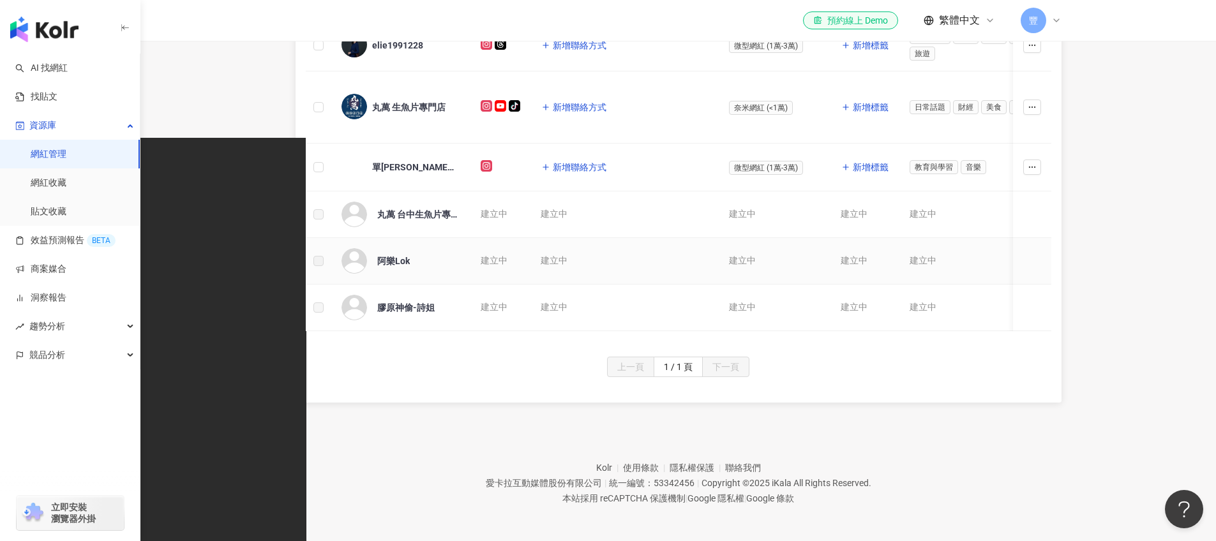
scroll to position [473, 0]
